Goal: Download file/media

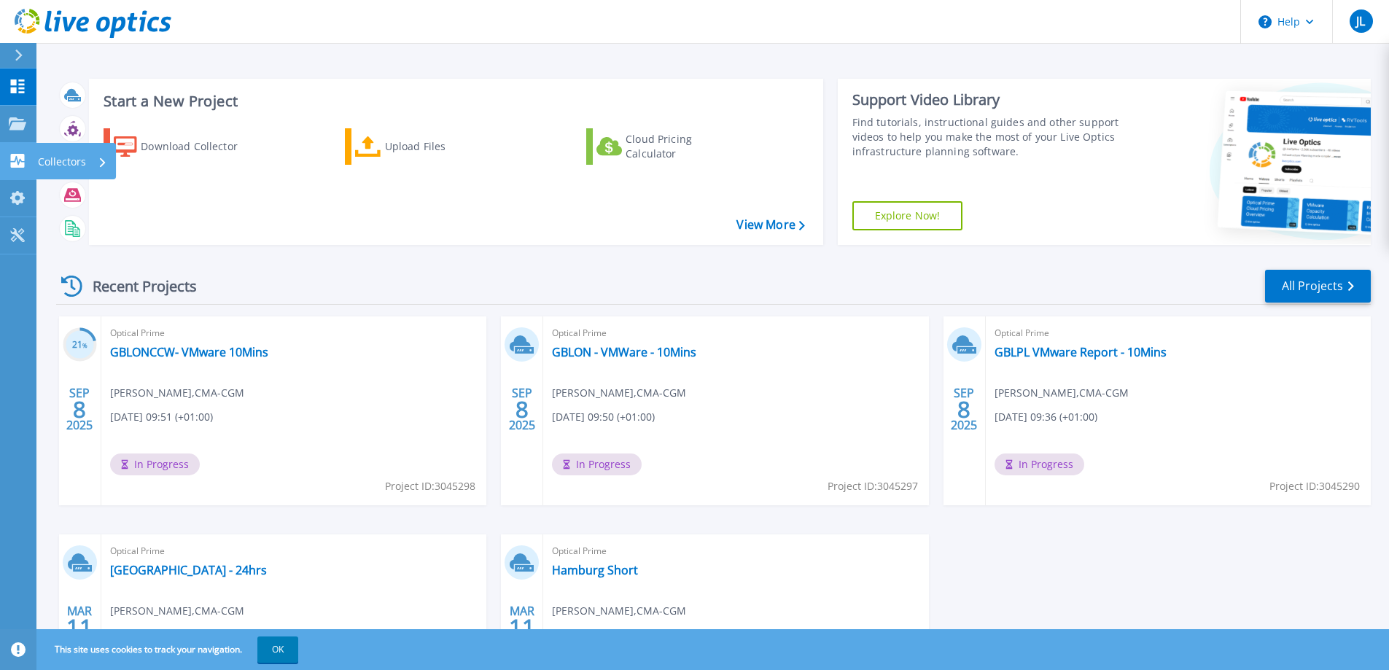
click at [85, 166] on p "Collectors" at bounding box center [62, 162] width 48 height 38
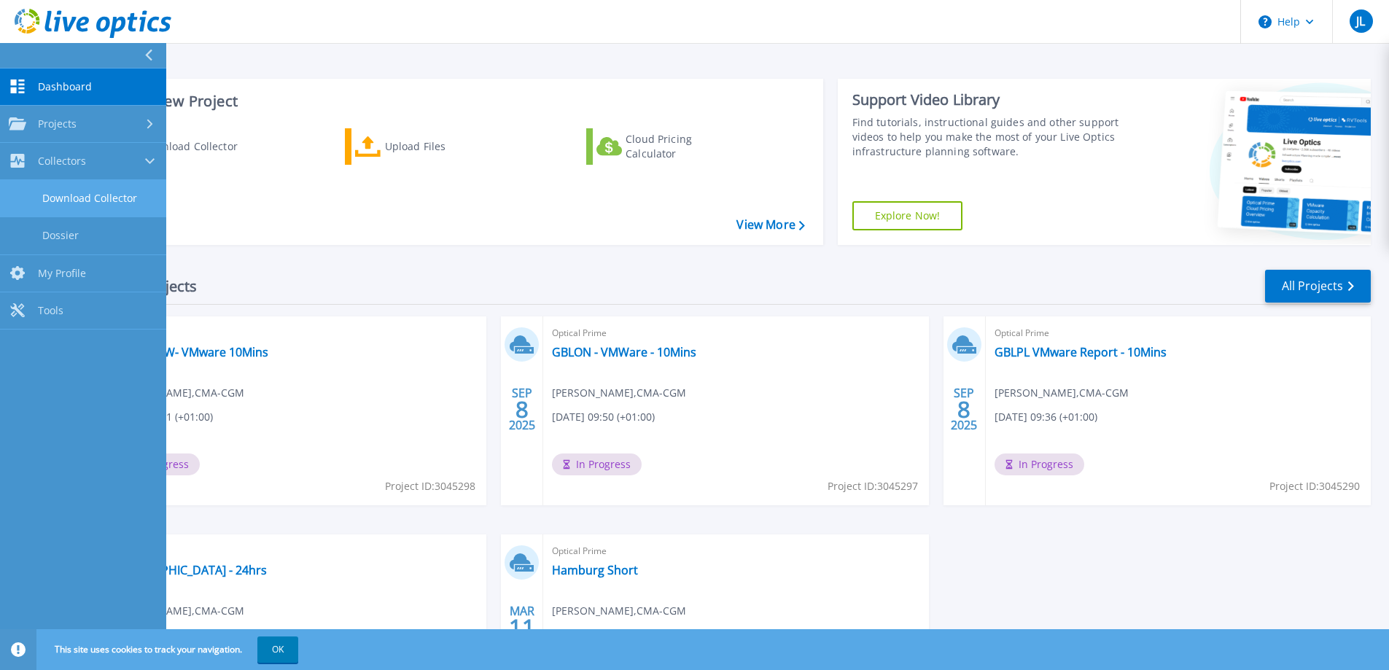
click at [91, 194] on link "Download Collector" at bounding box center [83, 198] width 166 height 37
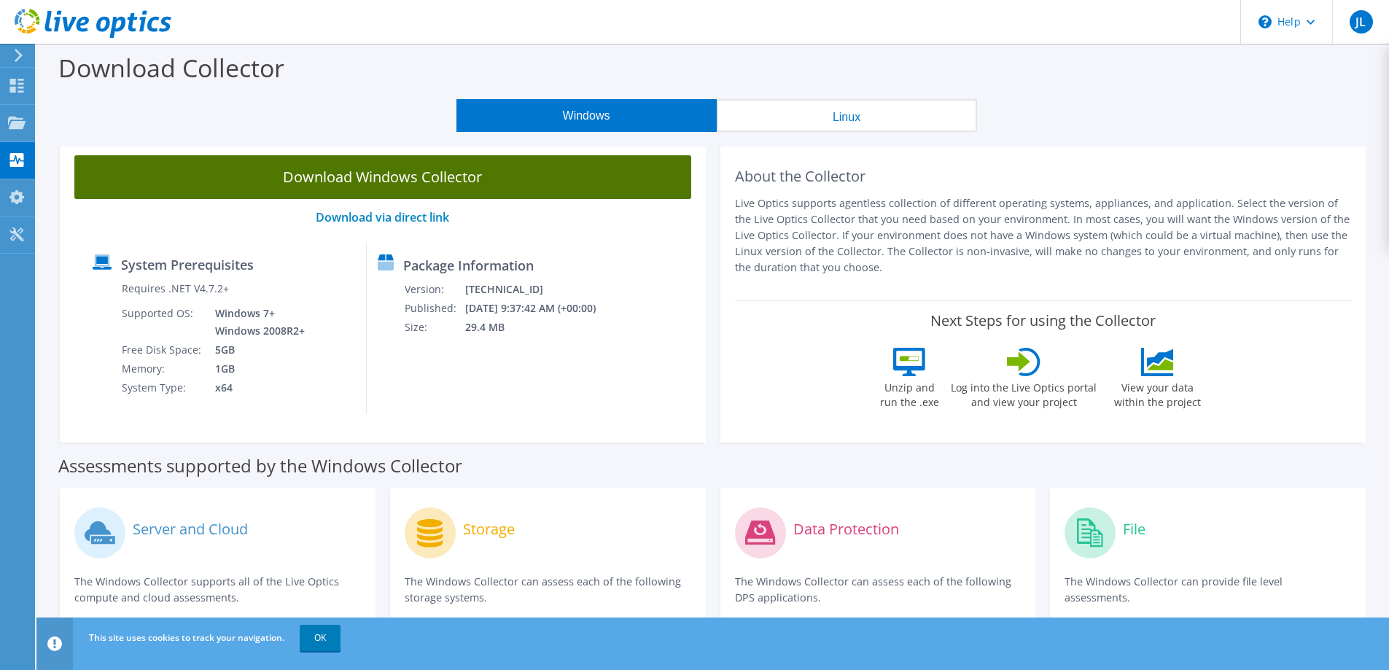
click at [432, 174] on link "Download Windows Collector" at bounding box center [382, 177] width 617 height 44
